Goal: Task Accomplishment & Management: Complete application form

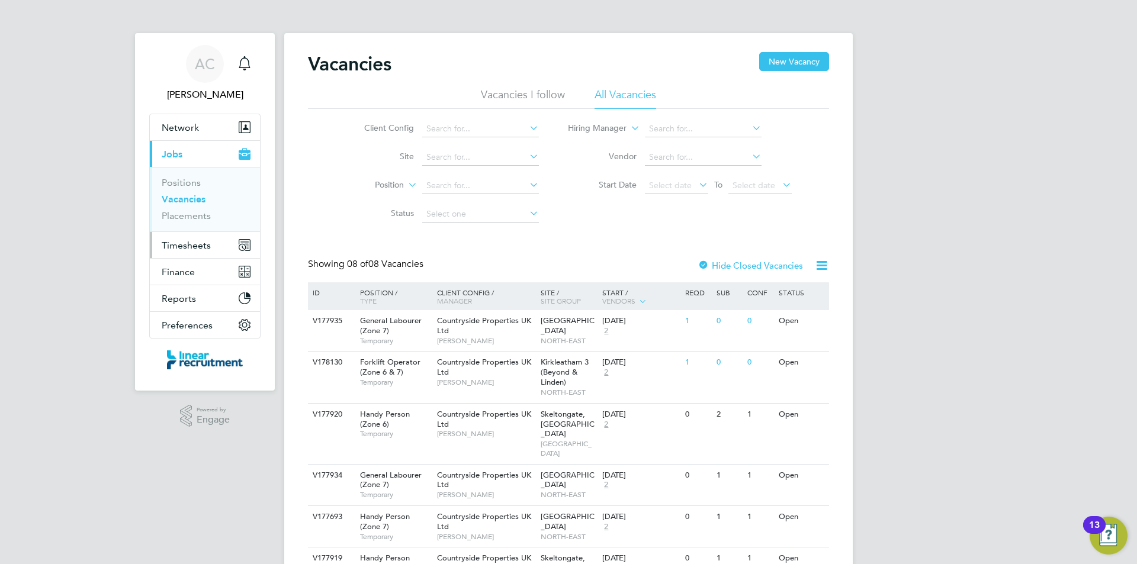
click at [202, 246] on span "Timesheets" at bounding box center [186, 245] width 49 height 11
click at [208, 249] on span "Timesheets" at bounding box center [186, 245] width 49 height 11
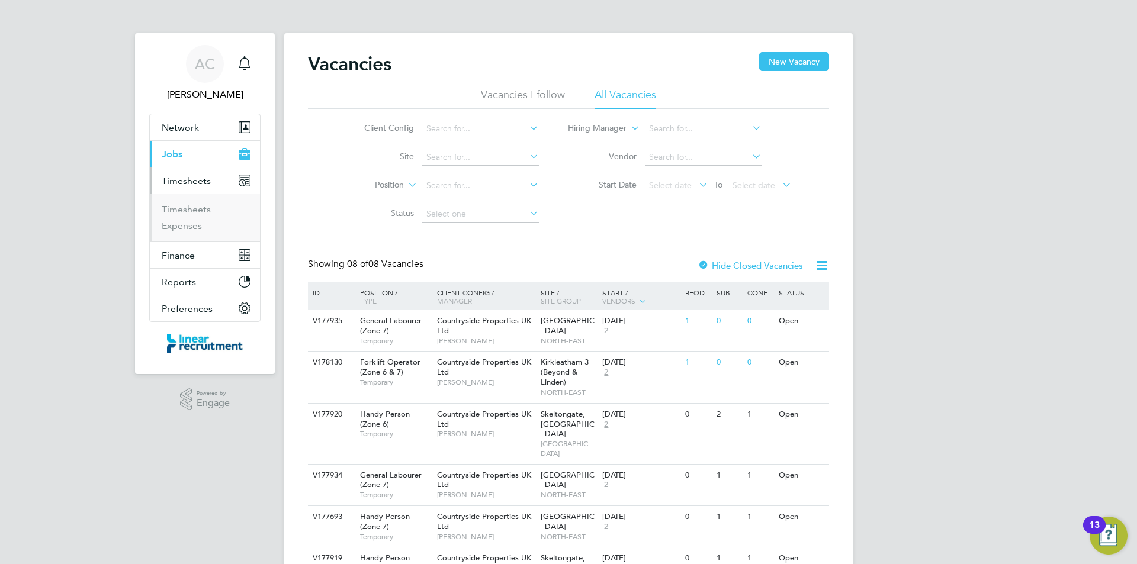
click at [208, 196] on ul "Timesheets Expenses" at bounding box center [205, 218] width 110 height 48
click at [204, 202] on ul "Timesheets Expenses" at bounding box center [205, 218] width 110 height 48
click at [202, 210] on link "Timesheets" at bounding box center [186, 209] width 49 height 11
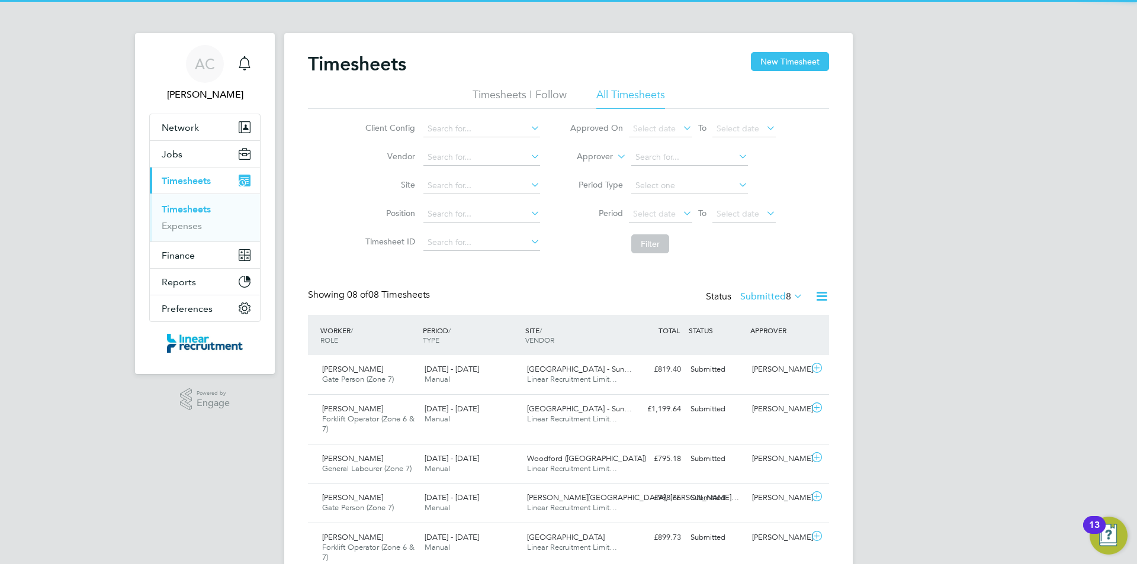
click at [830, 56] on div "Timesheets New Timesheet Timesheets I Follow All Timesheets Client Config Vendo…" at bounding box center [568, 374] width 568 height 682
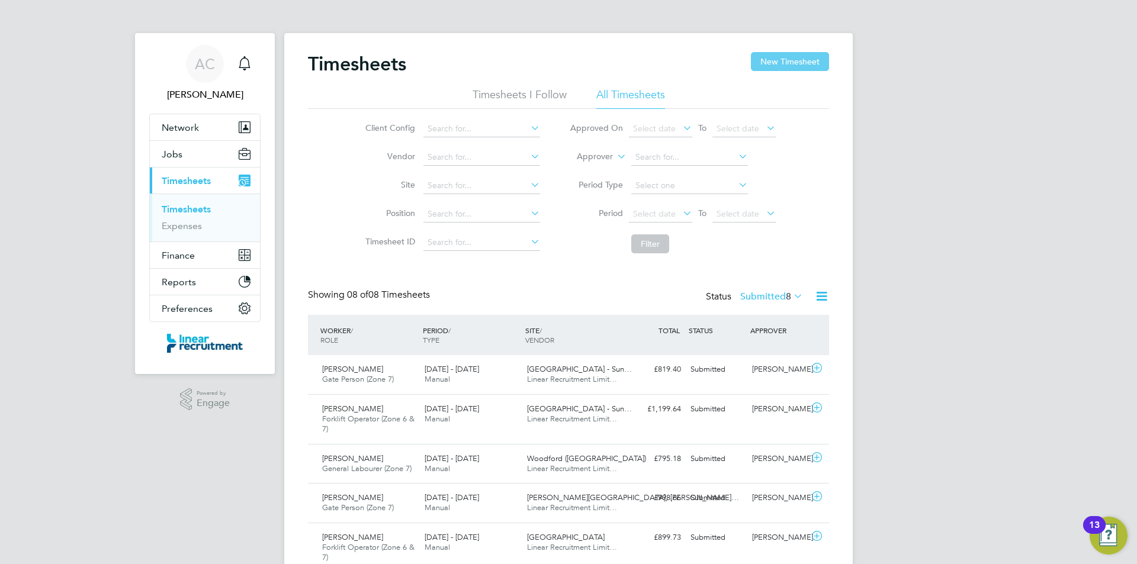
click at [826, 57] on button "New Timesheet" at bounding box center [790, 61] width 78 height 19
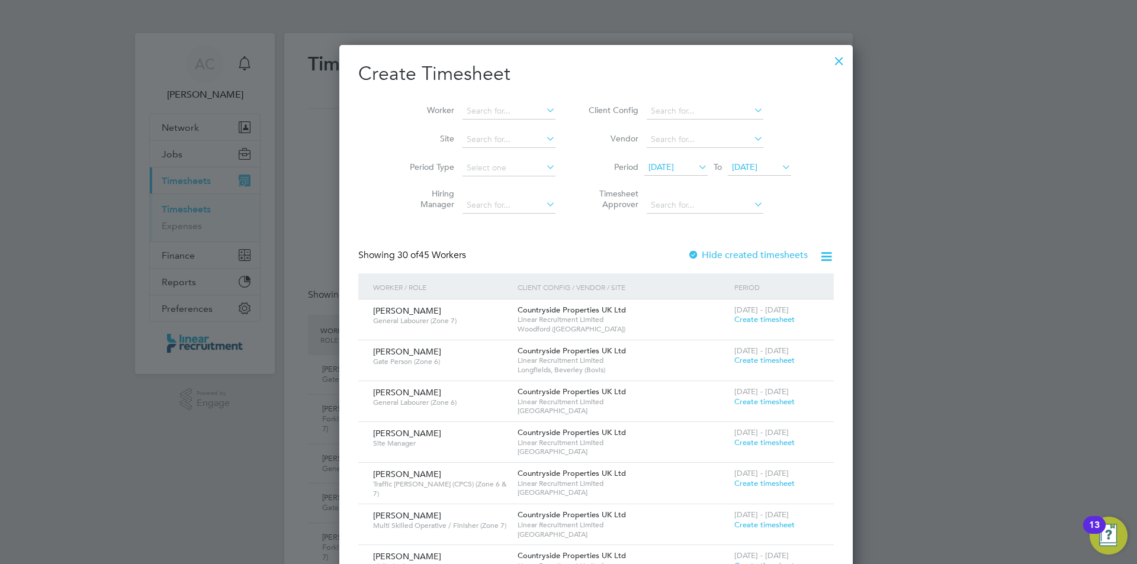
click at [732, 168] on span "[DATE]" at bounding box center [744, 167] width 25 height 11
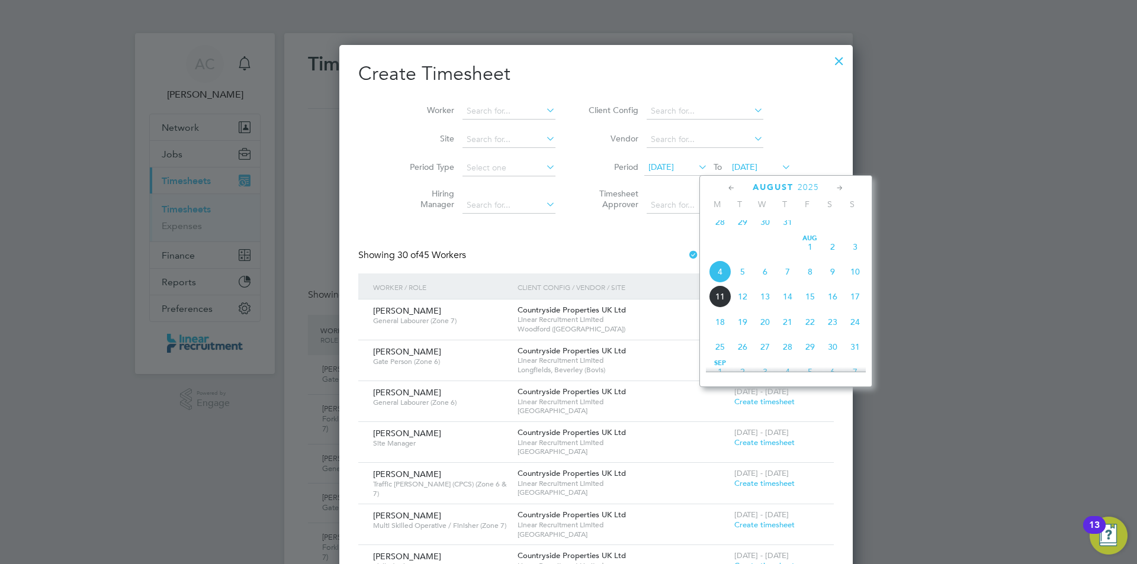
click at [858, 283] on span "10" at bounding box center [855, 271] width 22 height 22
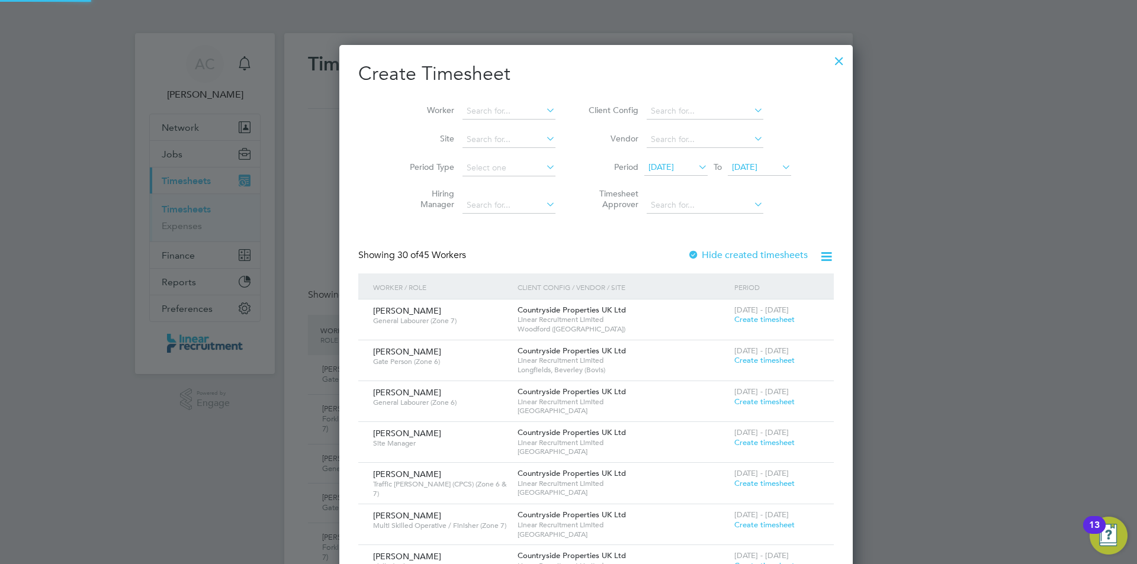
click at [654, 165] on span "[DATE]" at bounding box center [660, 167] width 25 height 11
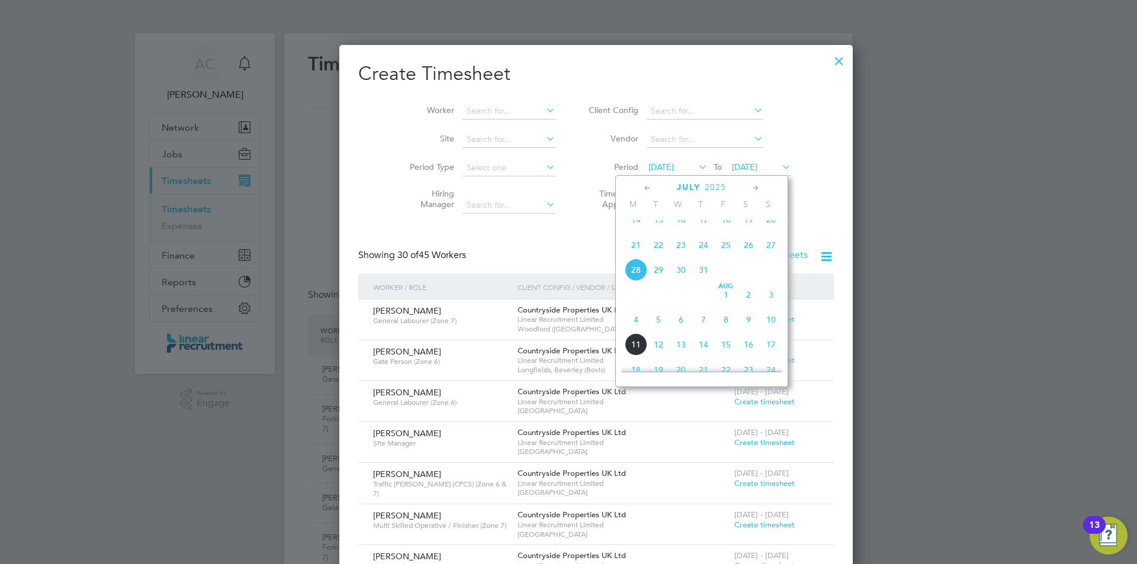
click at [626, 331] on span "4" at bounding box center [636, 319] width 22 height 22
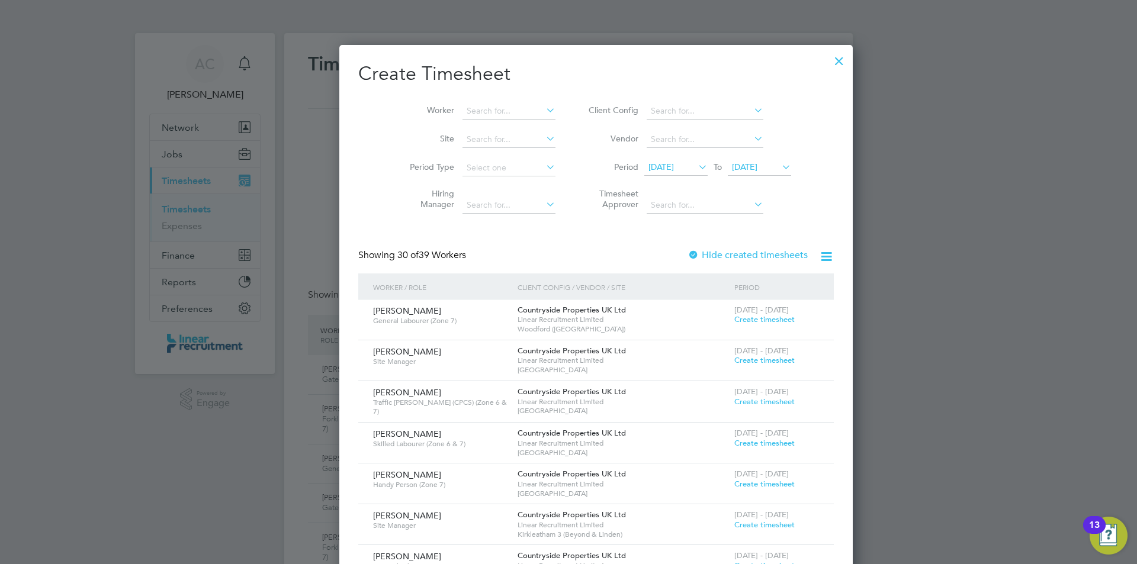
click at [471, 102] on li "Worker" at bounding box center [478, 111] width 184 height 28
click at [470, 107] on input at bounding box center [508, 111] width 93 height 17
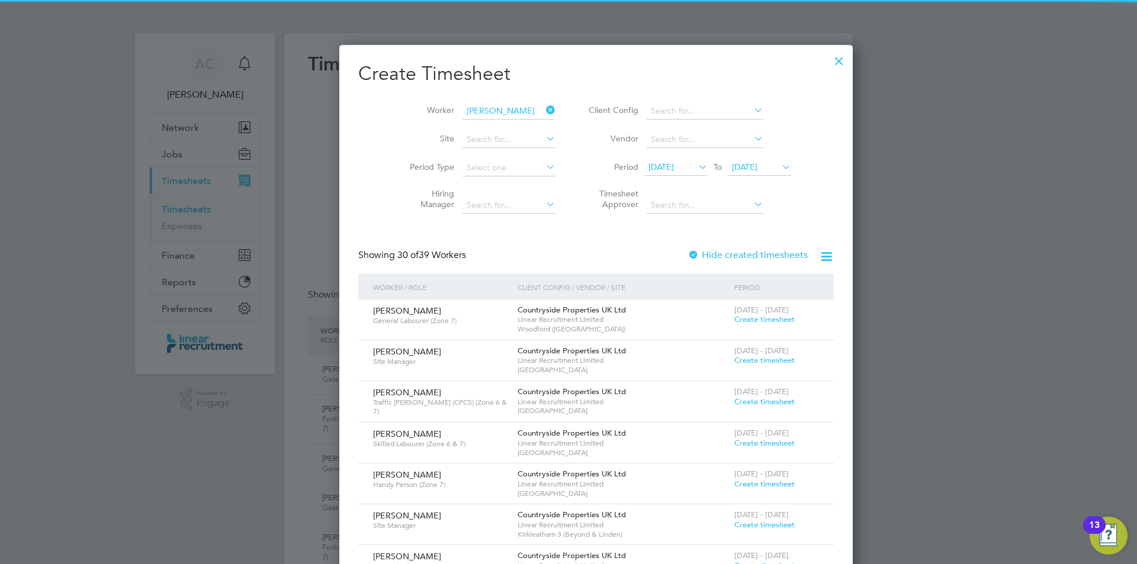
click at [510, 130] on b "[PERSON_NAME]" at bounding box center [544, 127] width 69 height 10
type input "[PERSON_NAME]"
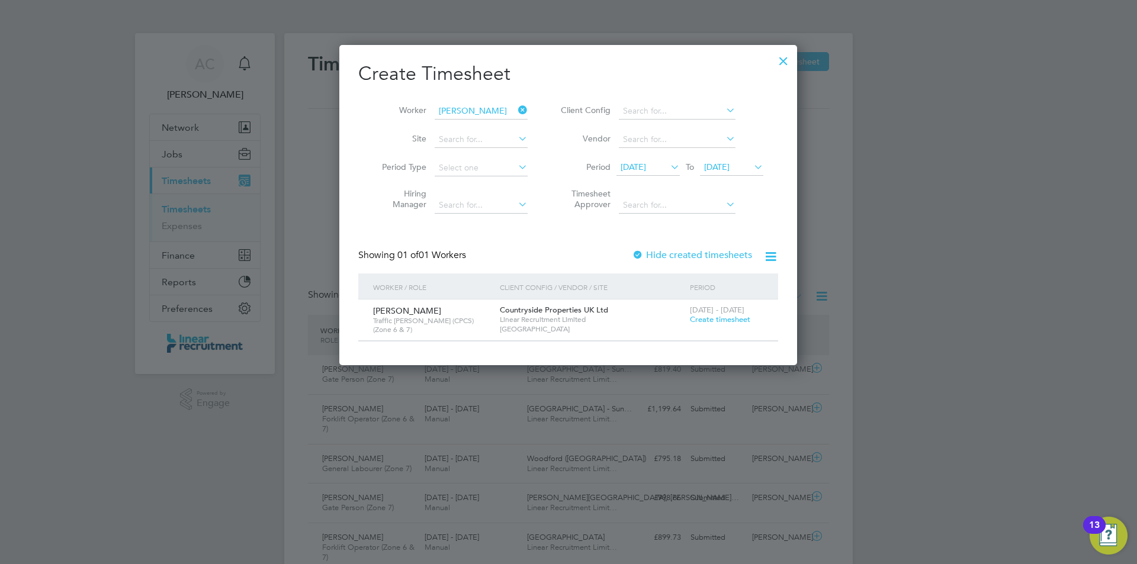
click at [735, 319] on span "Create timesheet" at bounding box center [720, 319] width 60 height 10
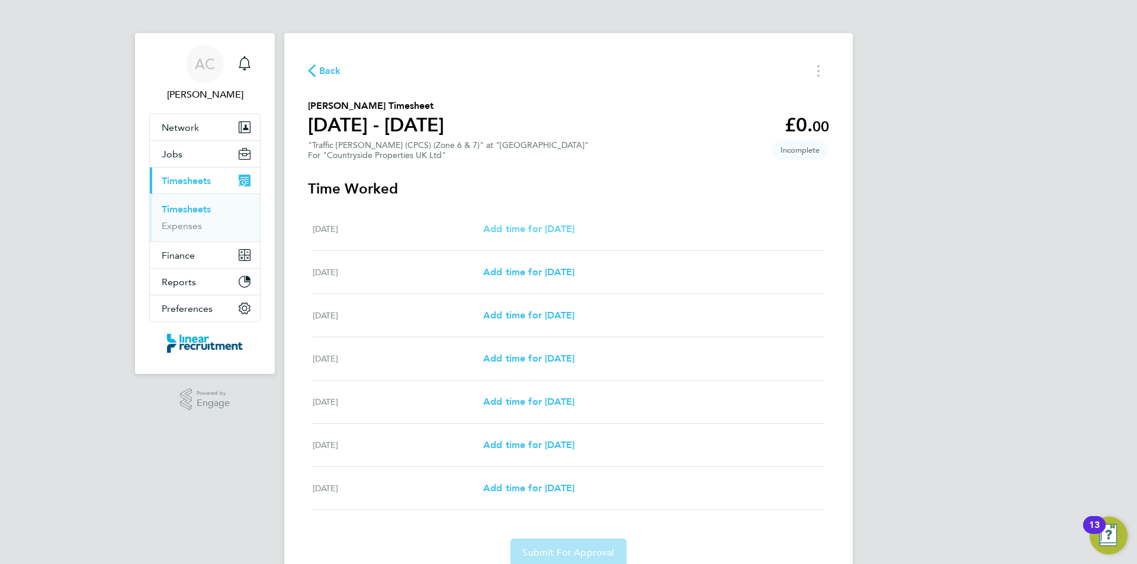
click at [552, 229] on span "Add time for [DATE]" at bounding box center [528, 228] width 91 height 11
select select "30"
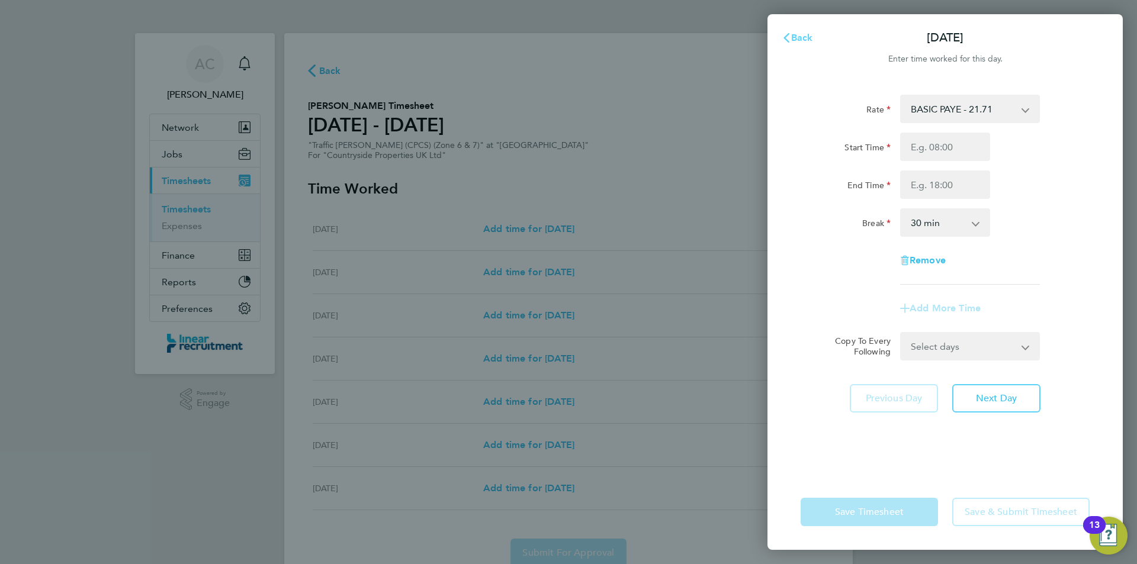
click at [790, 44] on button "Back" at bounding box center [797, 38] width 55 height 24
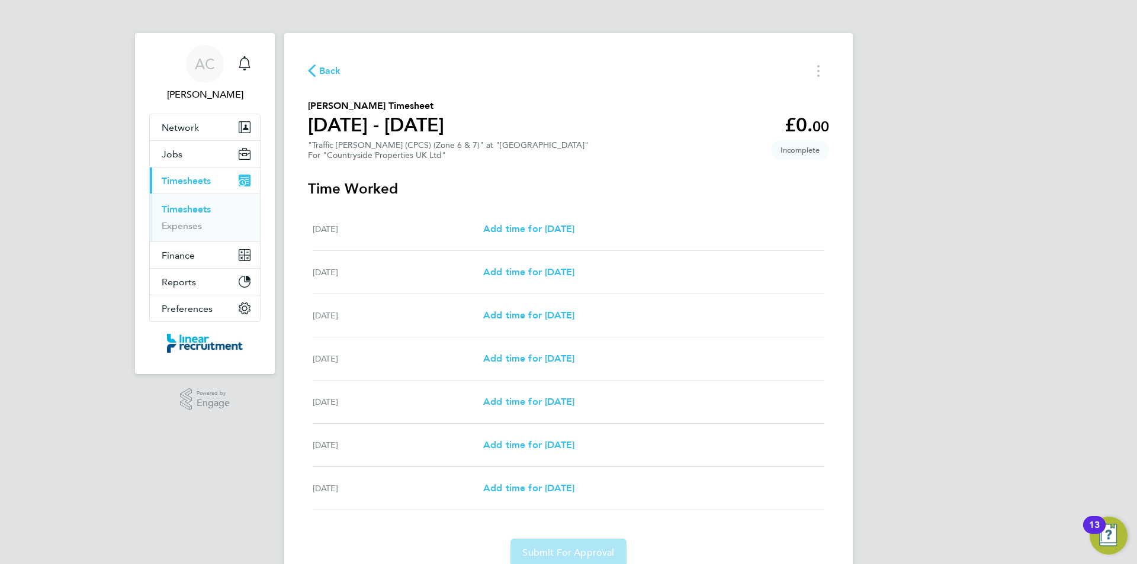
click at [185, 208] on link "Timesheets" at bounding box center [186, 209] width 49 height 11
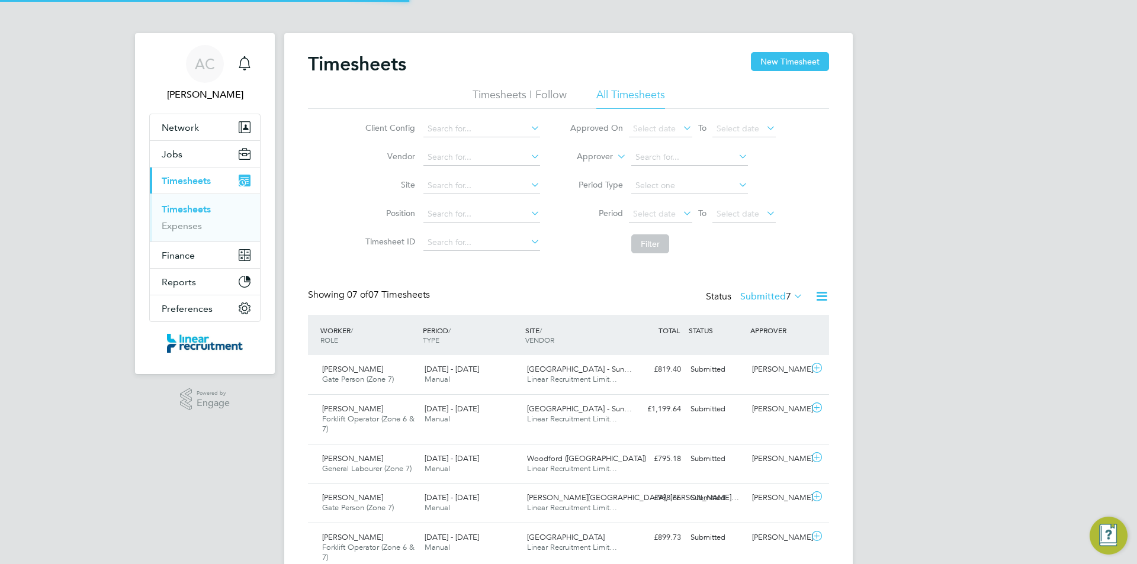
scroll to position [30, 103]
click at [774, 53] on button "New Timesheet" at bounding box center [790, 61] width 78 height 19
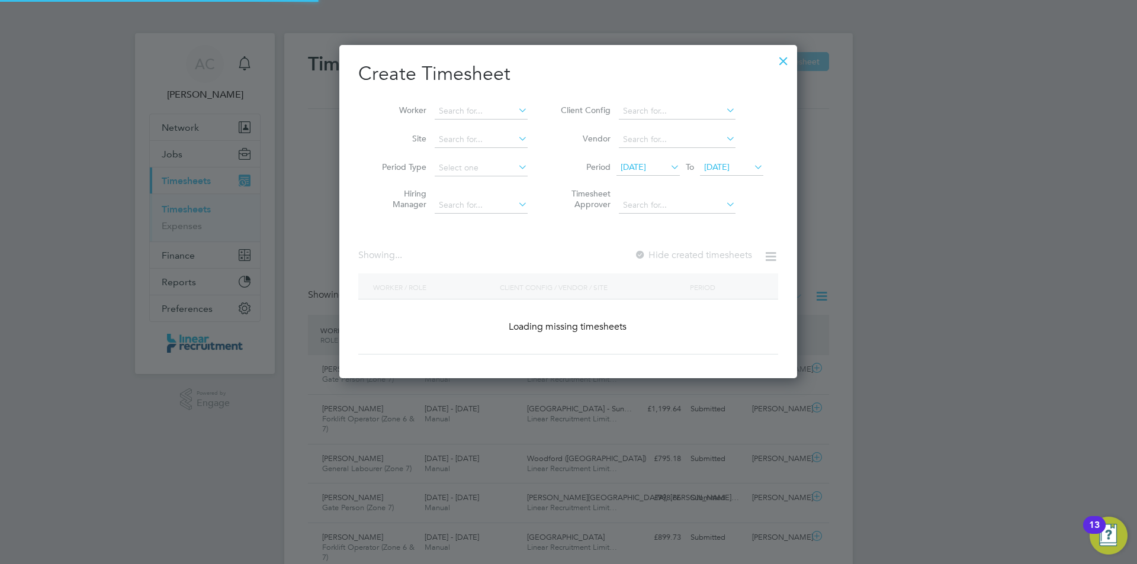
scroll to position [334, 458]
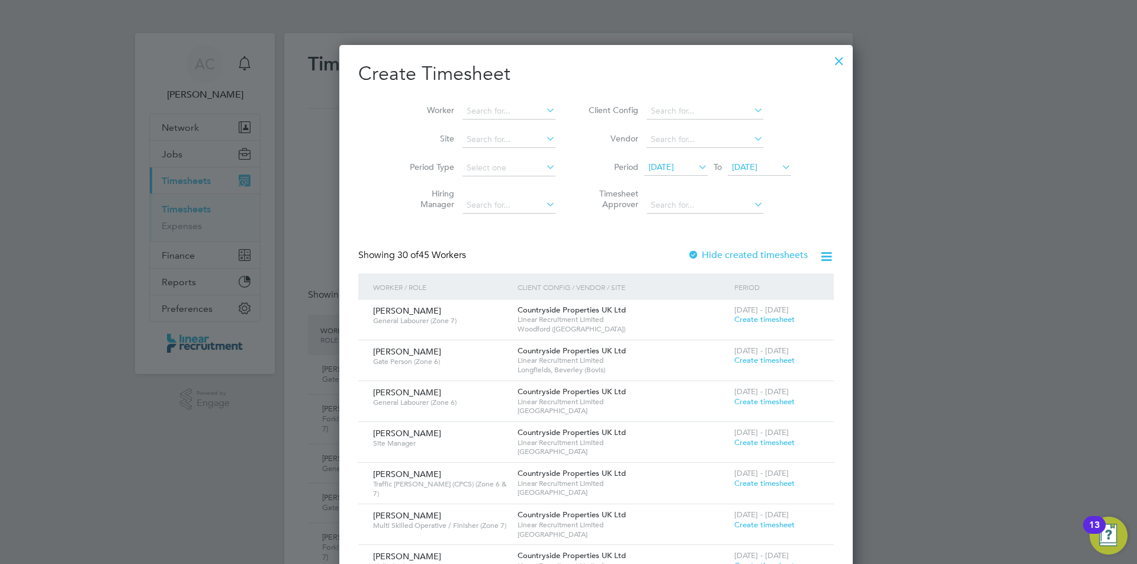
click at [828, 53] on div at bounding box center [838, 57] width 21 height 21
